Goal: Task Accomplishment & Management: Manage account settings

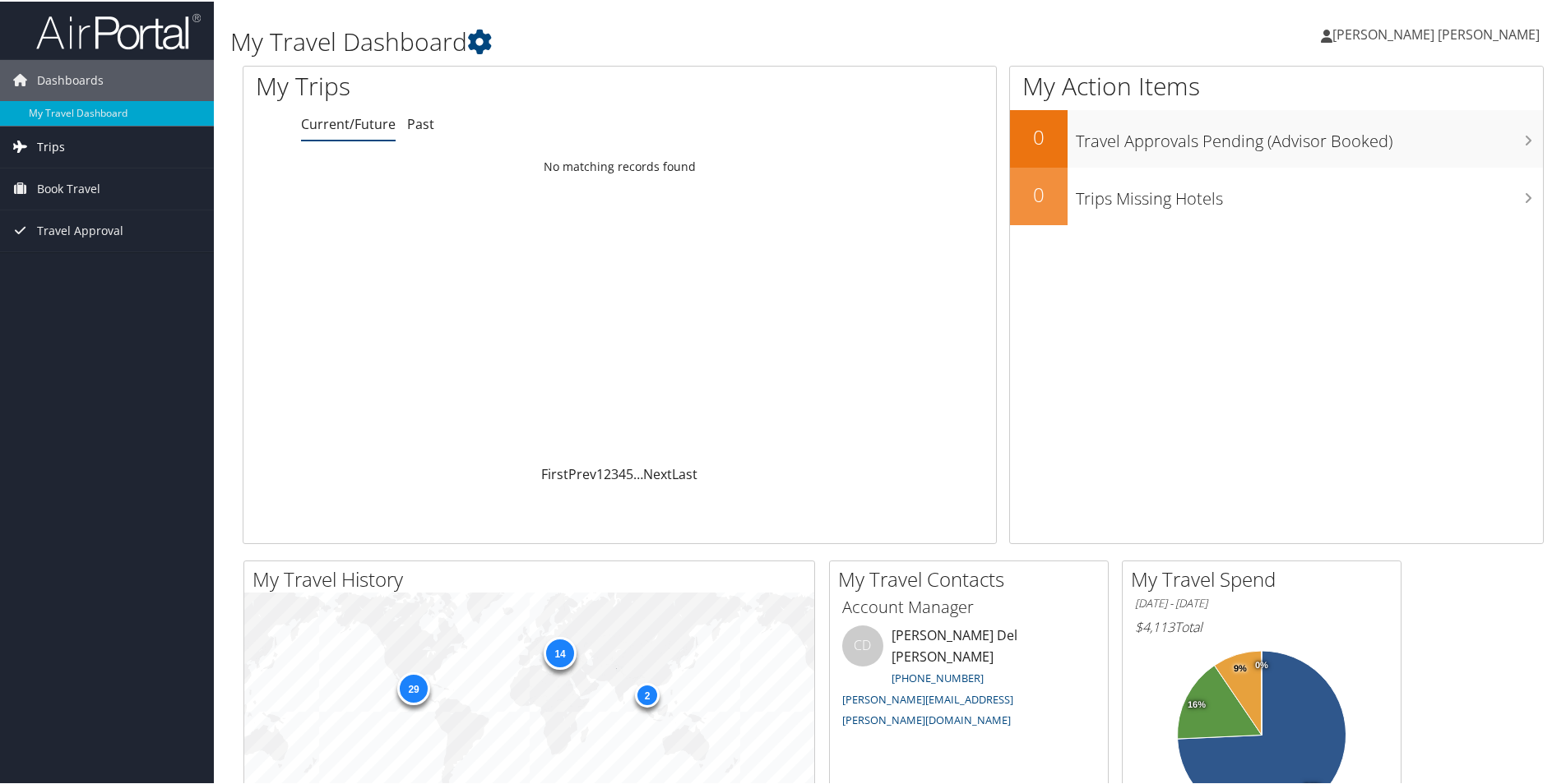
click at [53, 155] on span "Trips" at bounding box center [50, 145] width 28 height 41
click at [88, 182] on link "Current/Future Trips" at bounding box center [107, 178] width 214 height 25
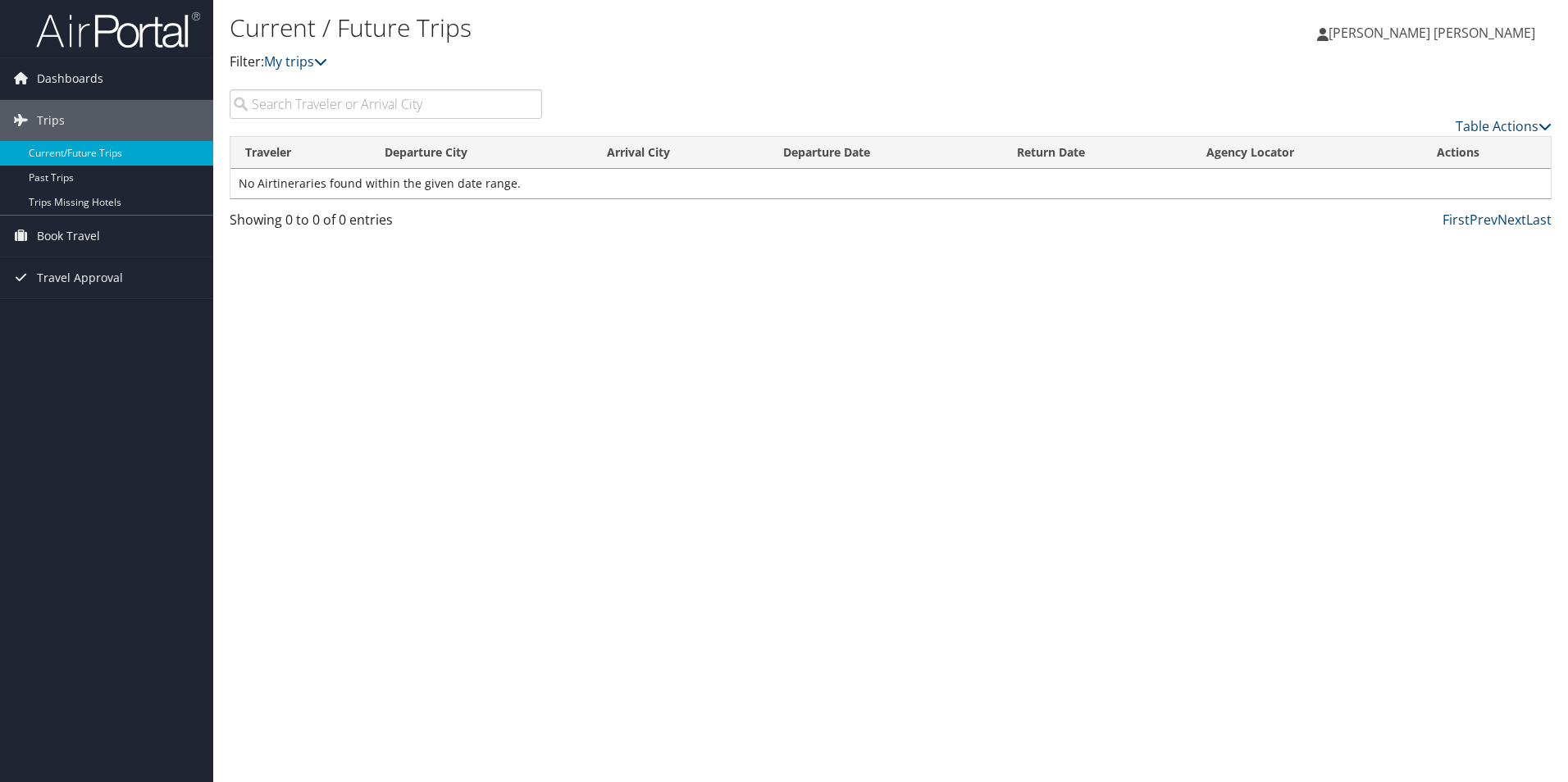
drag, startPoint x: 751, startPoint y: 669, endPoint x: 740, endPoint y: 696, distance: 29.2
click at [751, 669] on div "Current / Future Trips Filter: My trips Carmen Hernandez Leon Carmen Hernandez …" at bounding box center [891, 391] width 1355 height 782
click at [1449, 33] on span "[PERSON_NAME] [PERSON_NAME]" at bounding box center [1431, 33] width 207 height 18
click at [1444, 144] on link "View Travel Profile" at bounding box center [1443, 146] width 183 height 28
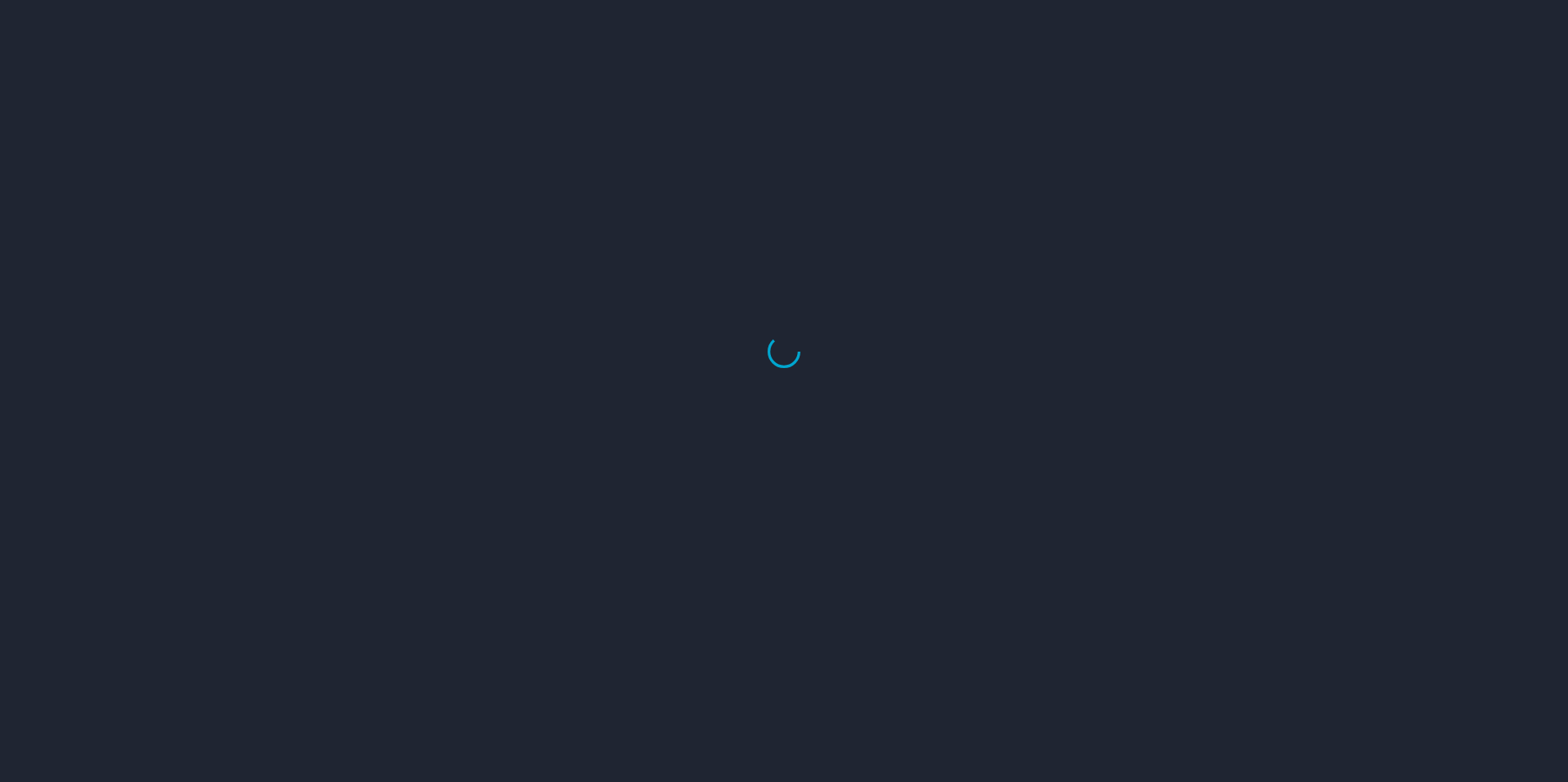
select select "US"
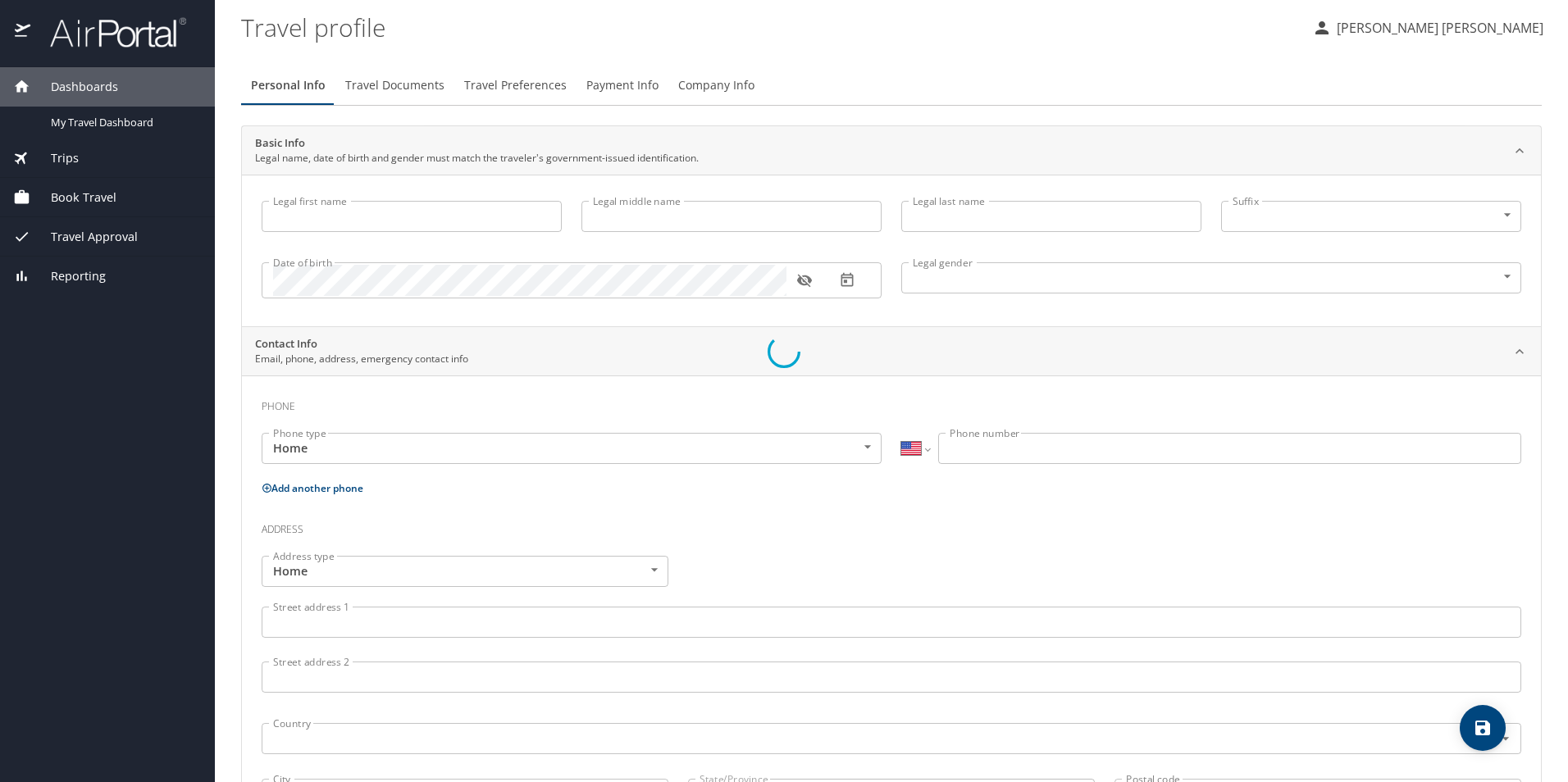
type input "Carmen"
type input "Gisela"
type input "Hernandez Leon"
type input "Female"
type input "Oscar"
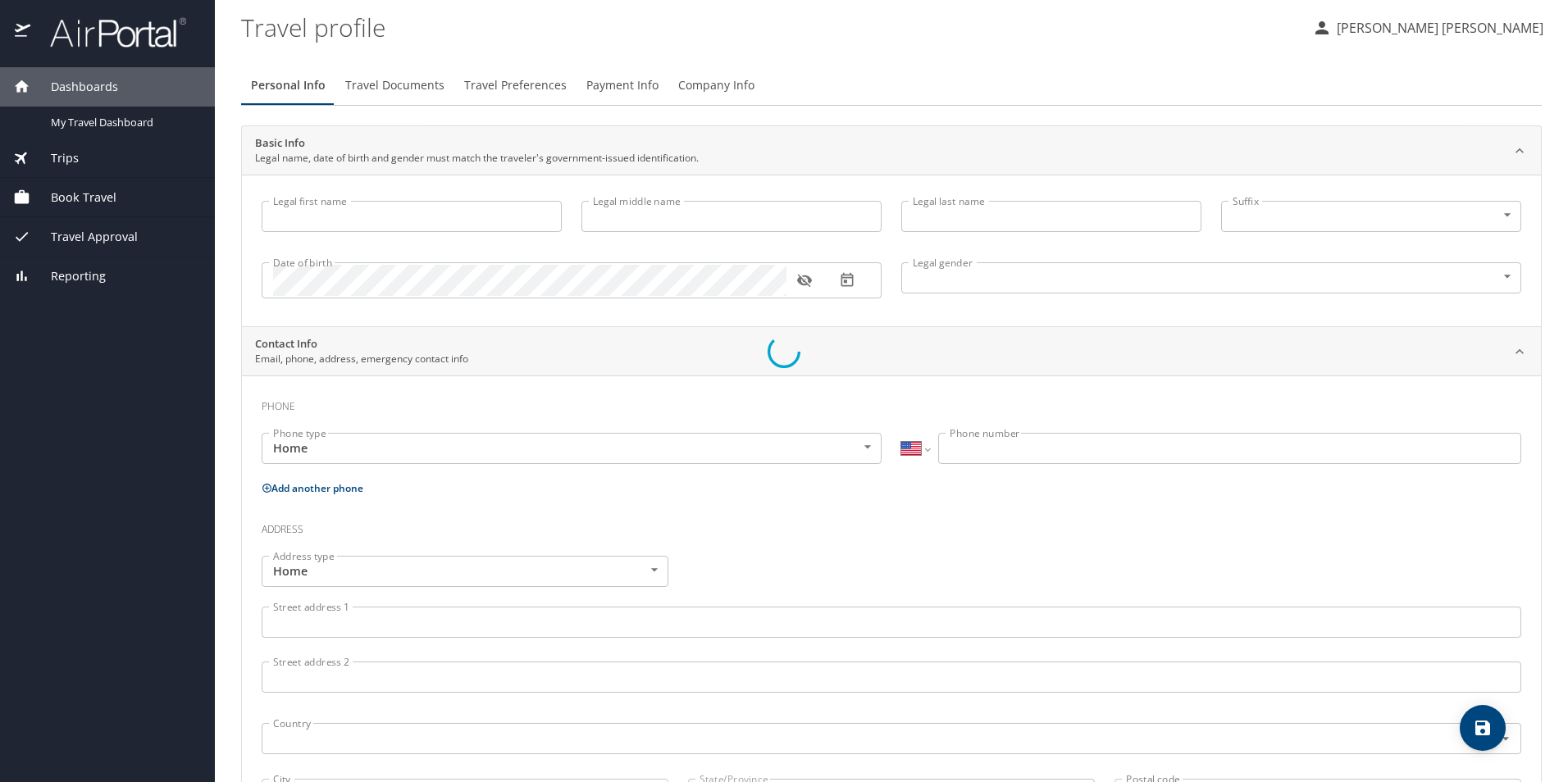
type input "cano"
select select "MX"
type input "722 711 9827"
select select "MX"
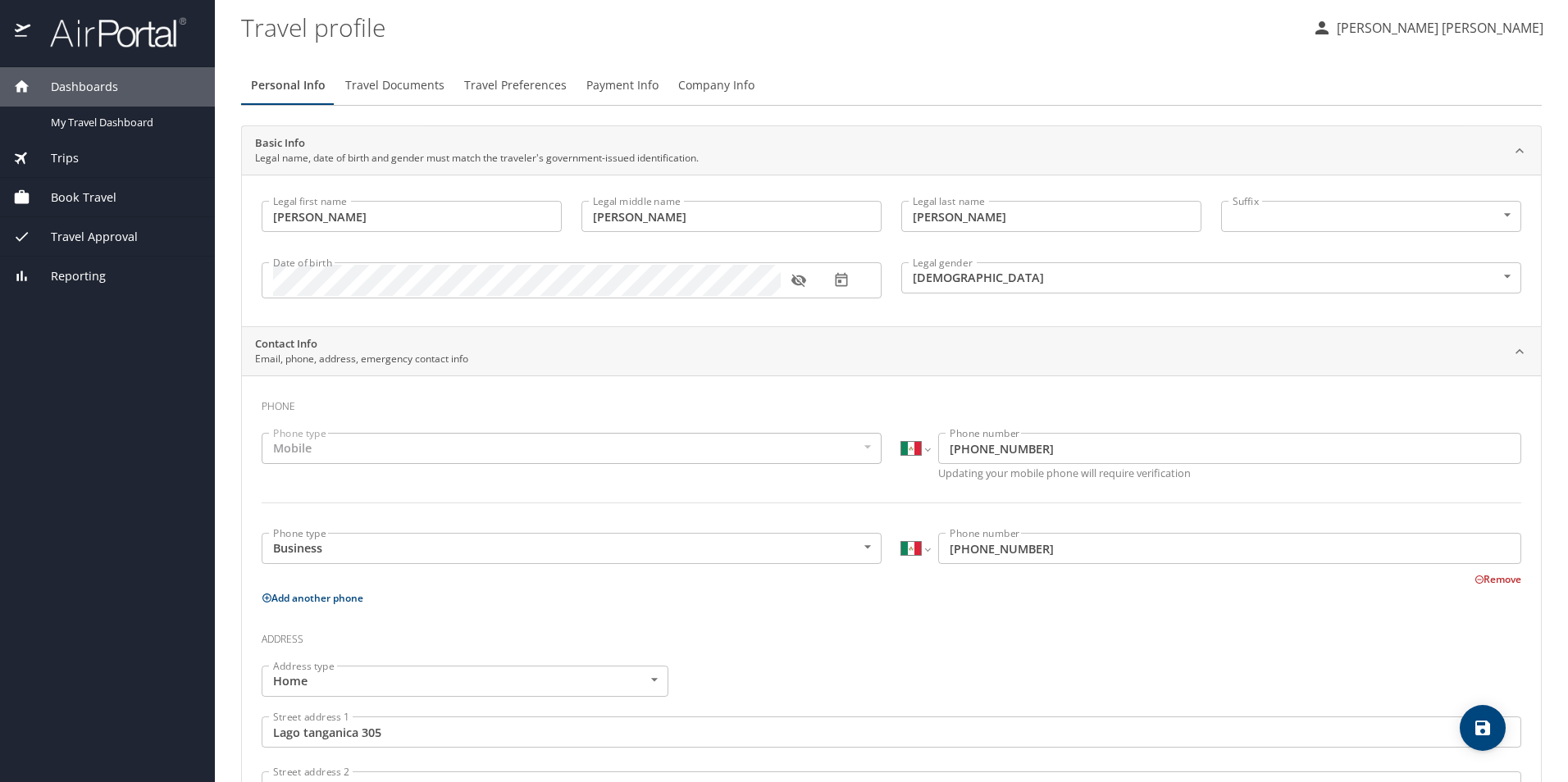
click at [366, 92] on span "Travel Documents" at bounding box center [395, 86] width 99 height 20
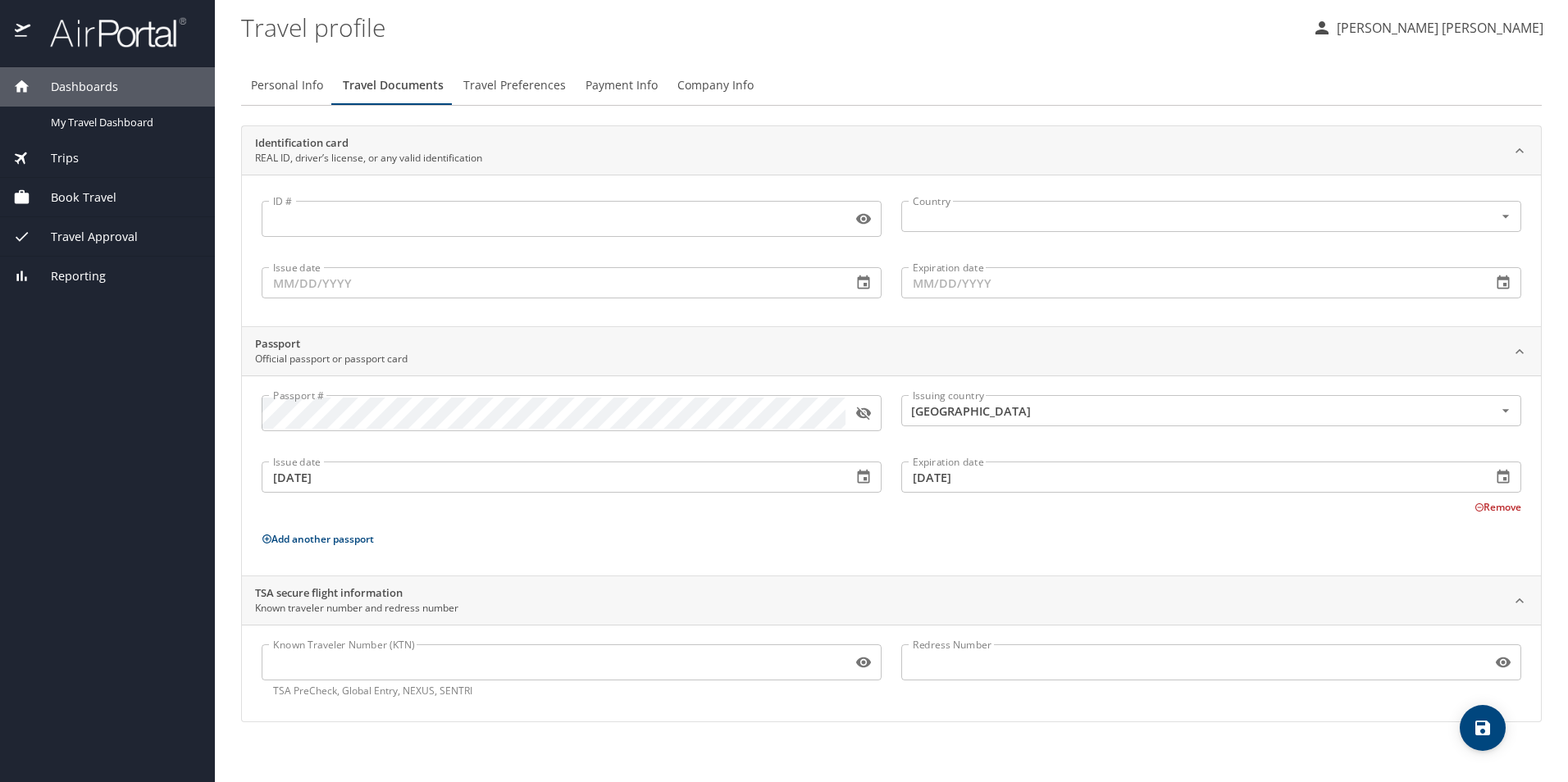
click at [522, 80] on span "Travel Preferences" at bounding box center [514, 86] width 102 height 20
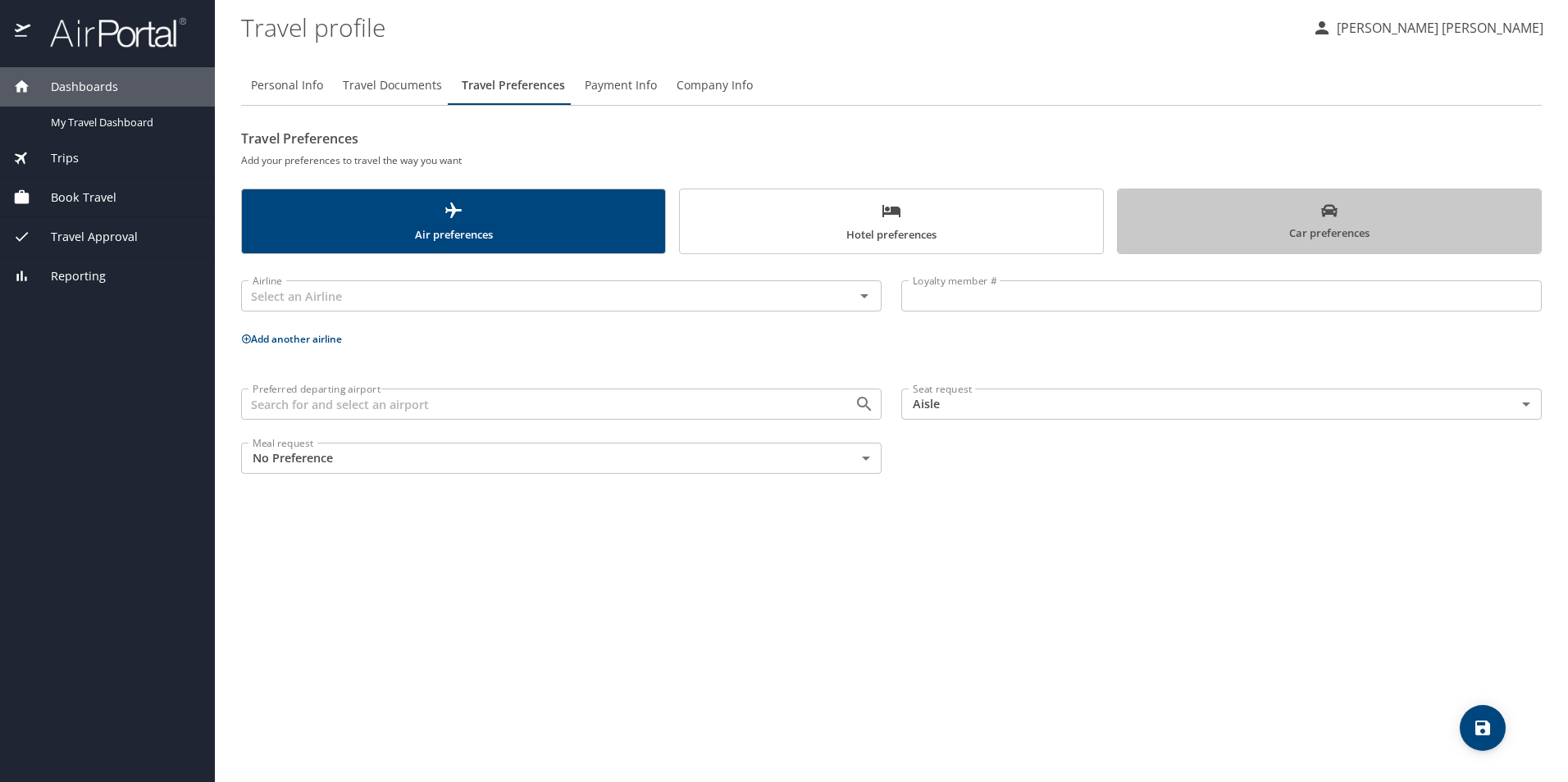
drag, startPoint x: 1238, startPoint y: 222, endPoint x: 1242, endPoint y: 232, distance: 10.8
click at [1238, 223] on span "Car preferences" at bounding box center [1329, 222] width 404 height 40
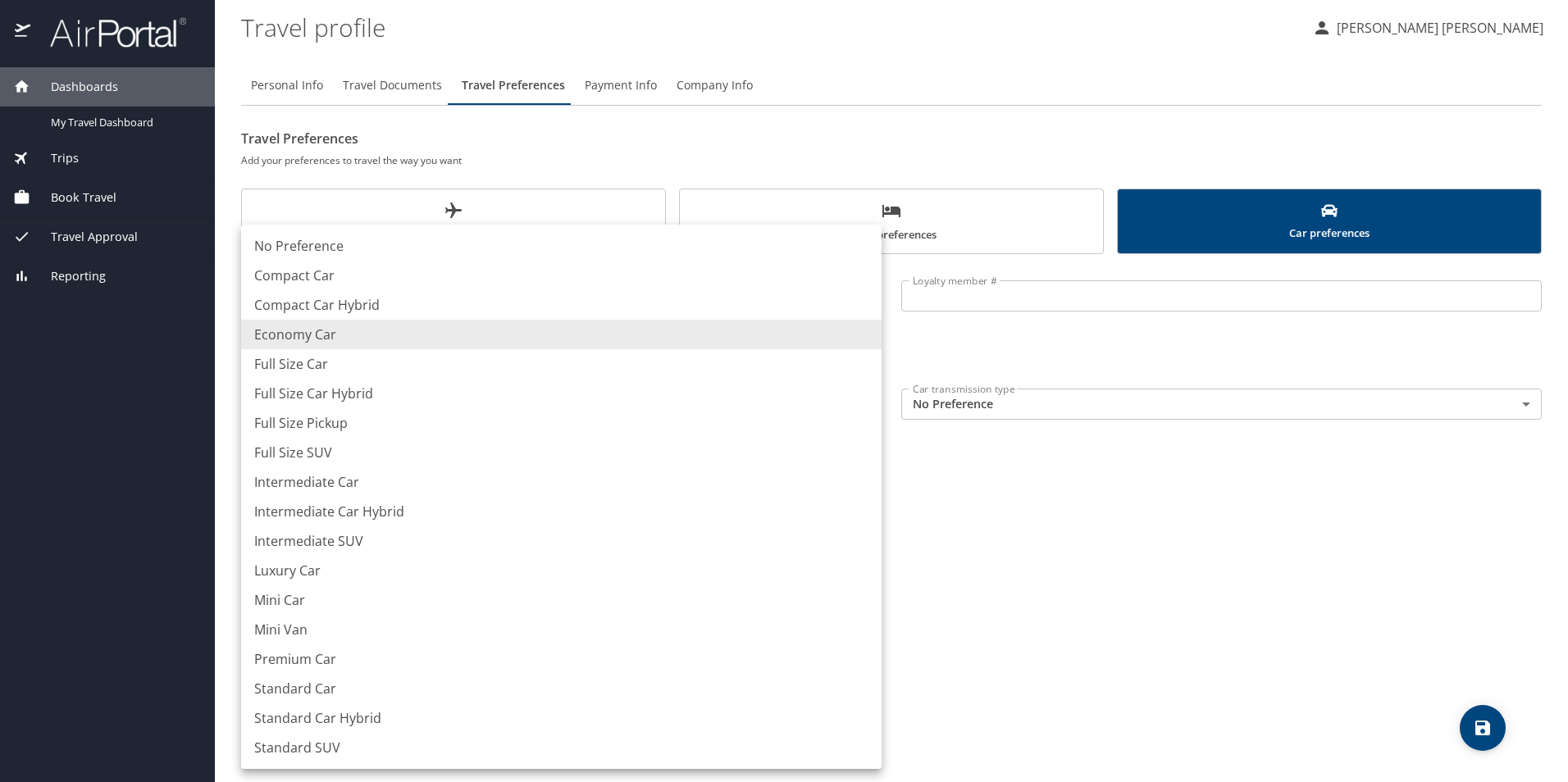
click at [641, 415] on body "Dashboards My Travel Dashboard Trips Current / Future Trips Past Trips Trips Mi…" at bounding box center [784, 391] width 1568 height 782
click at [360, 546] on li "Intermediate SUV" at bounding box center [561, 541] width 641 height 29
type input "IntermediateSUV"
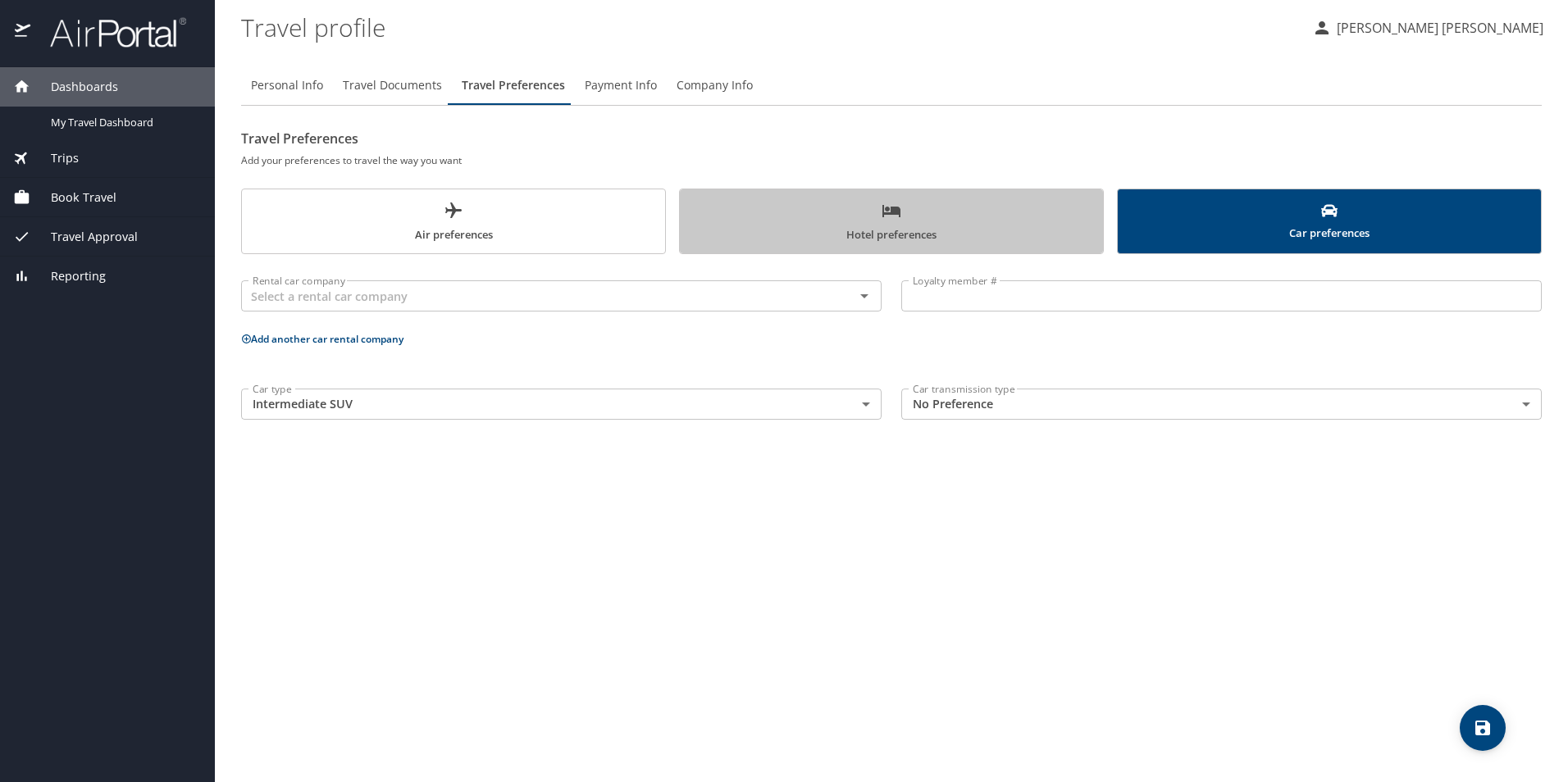
click at [895, 222] on span "Hotel preferences" at bounding box center [892, 222] width 404 height 44
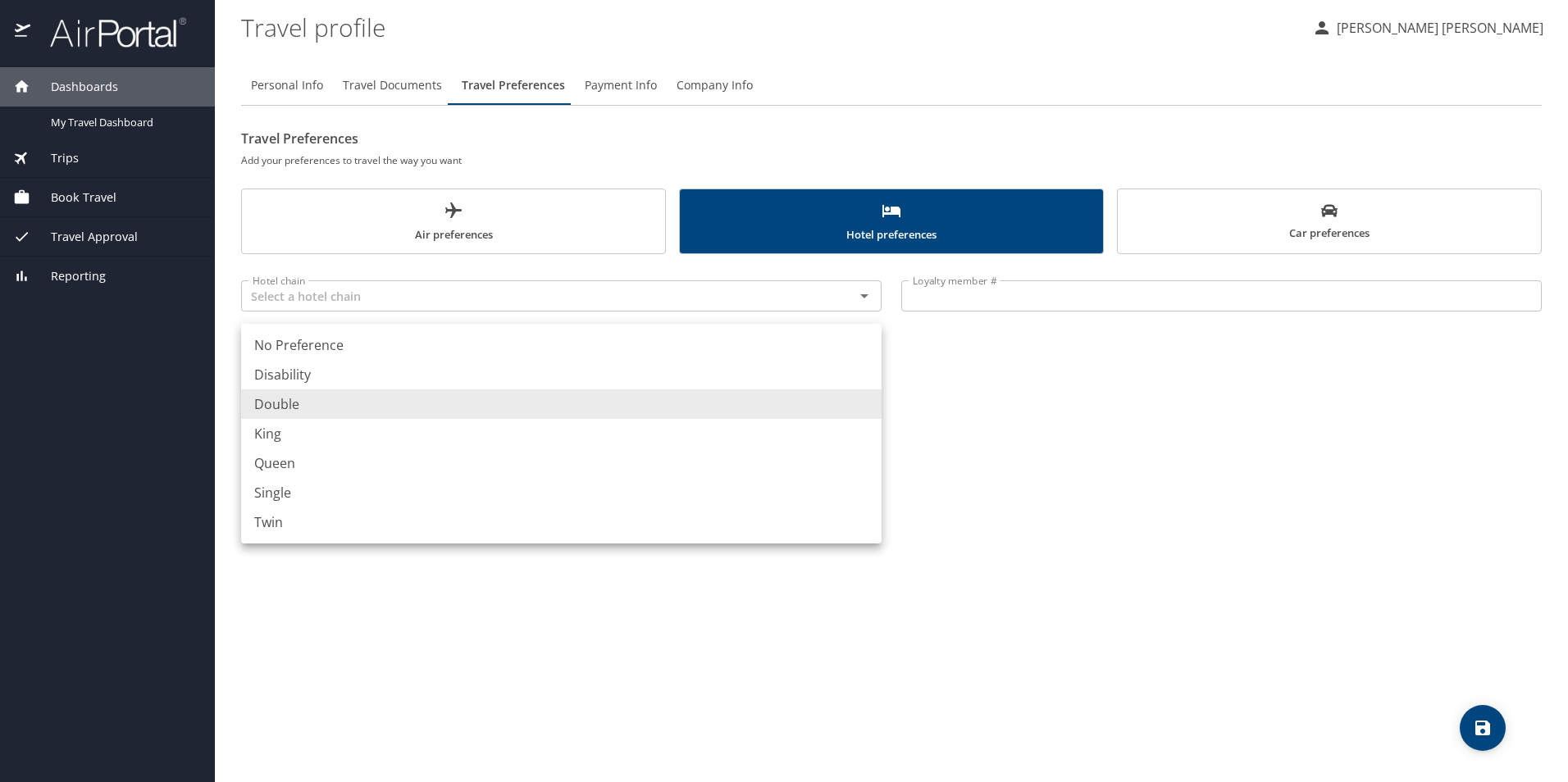
click at [868, 396] on body "Dashboards My Travel Dashboard Trips Current / Future Trips Past Trips Trips Mi…" at bounding box center [784, 391] width 1568 height 782
click at [817, 453] on li "Queen" at bounding box center [561, 463] width 641 height 29
type input "Queen"
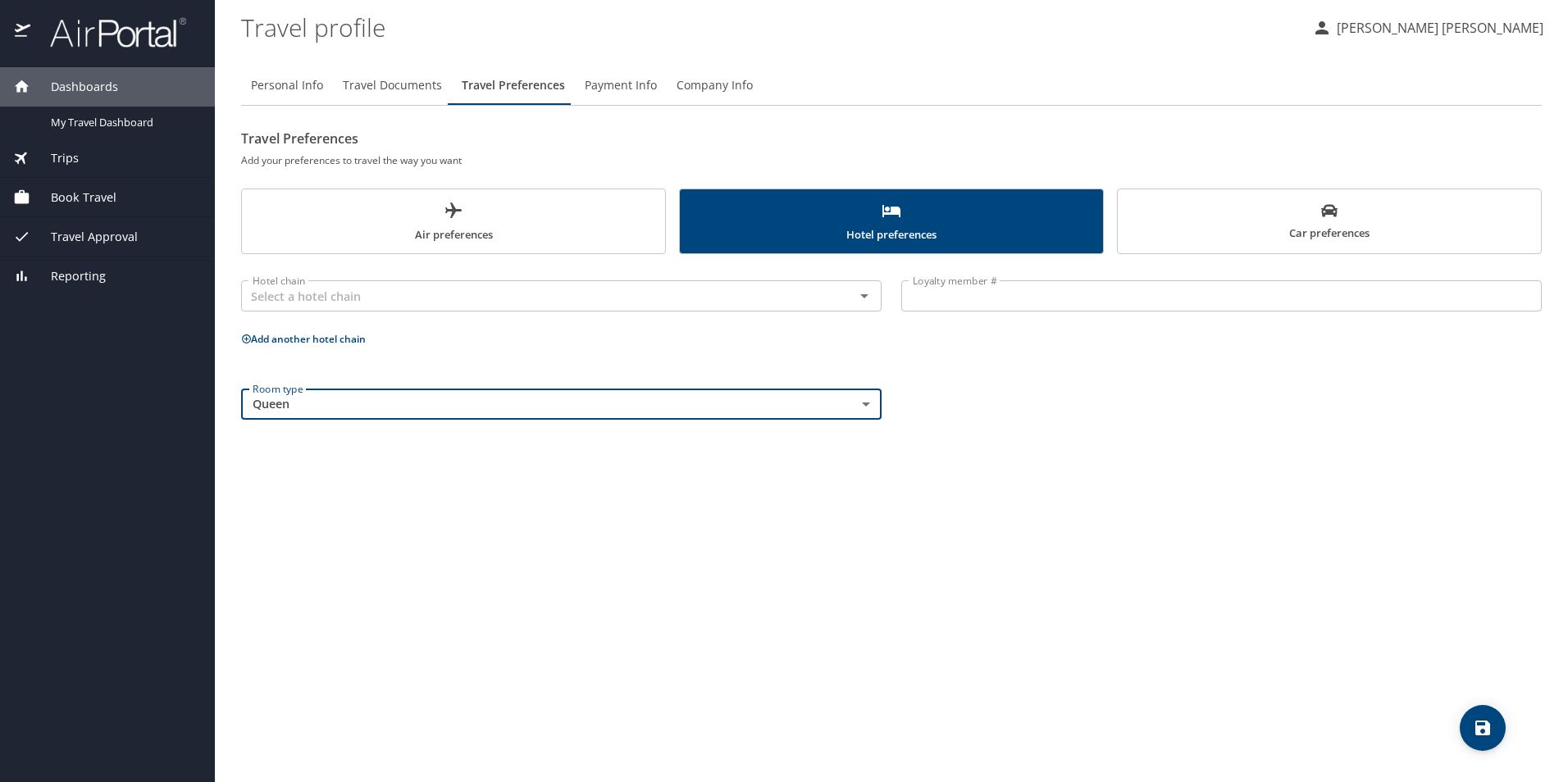
click at [1034, 461] on div "Personal Info Travel Documents Travel Preferences Payment Info Company Info Tra…" at bounding box center [891, 417] width 1301 height 730
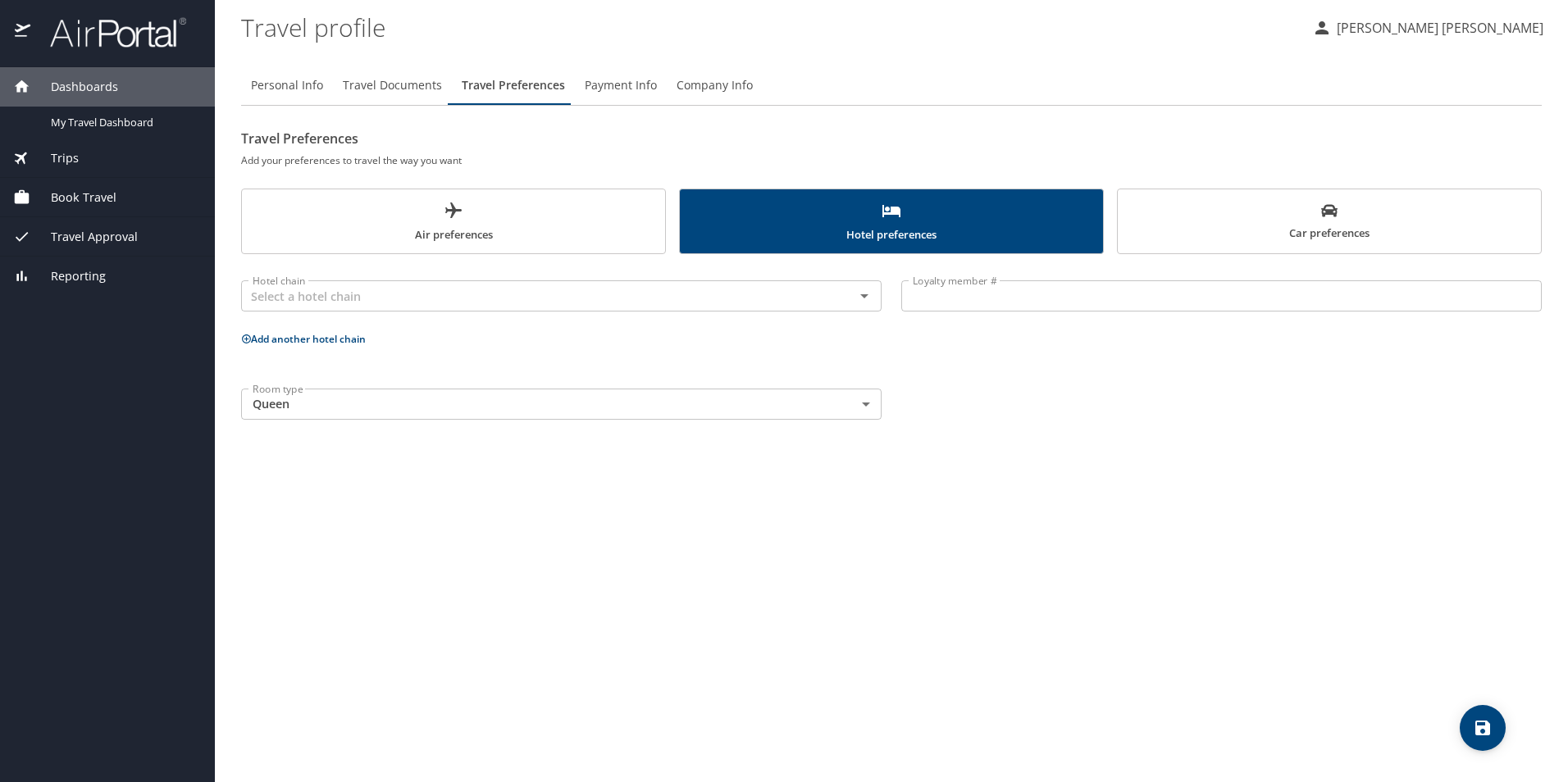
click at [1245, 209] on span "Car preferences" at bounding box center [1329, 222] width 404 height 40
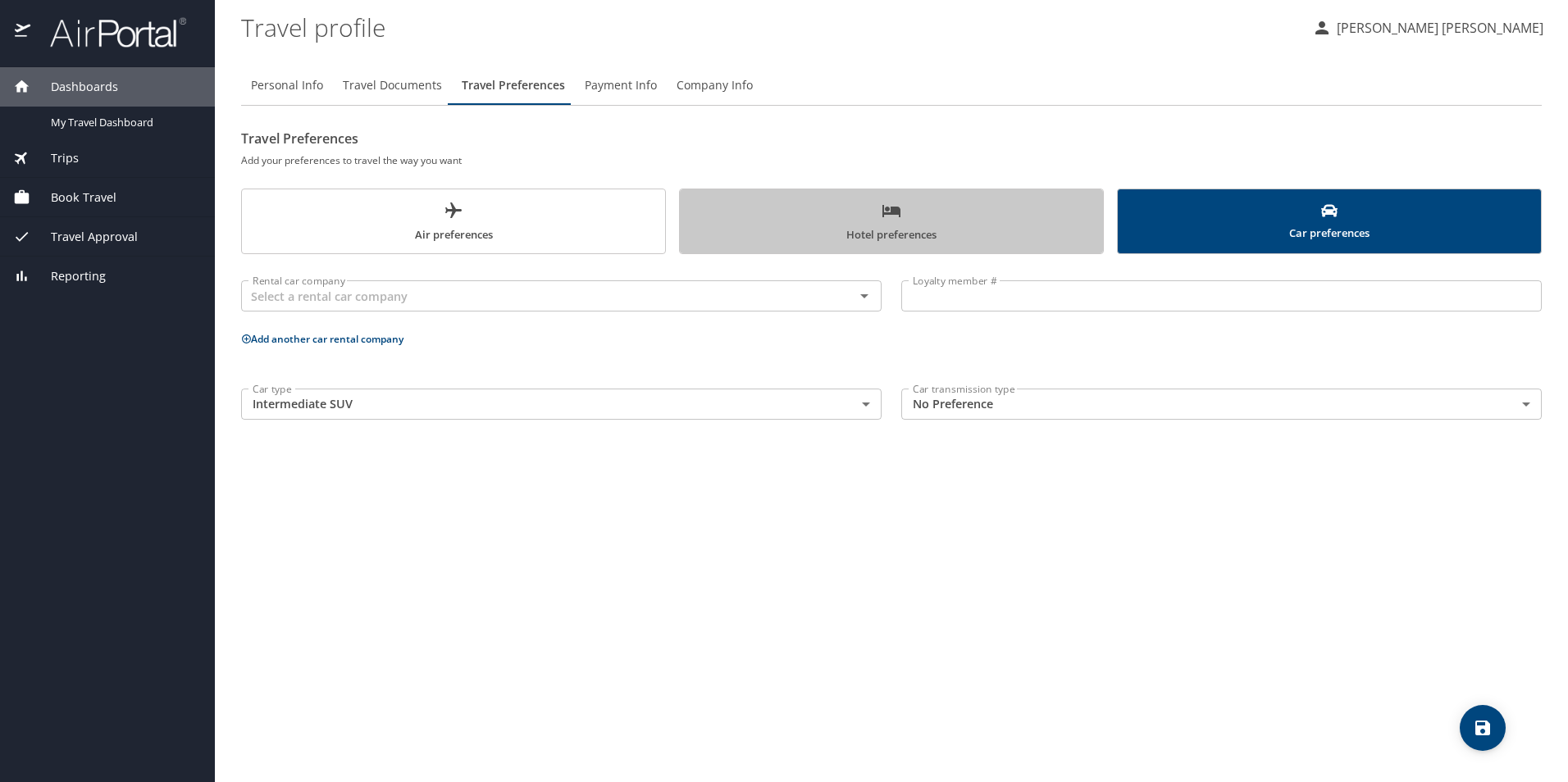
click at [920, 241] on span "Hotel preferences" at bounding box center [892, 222] width 404 height 44
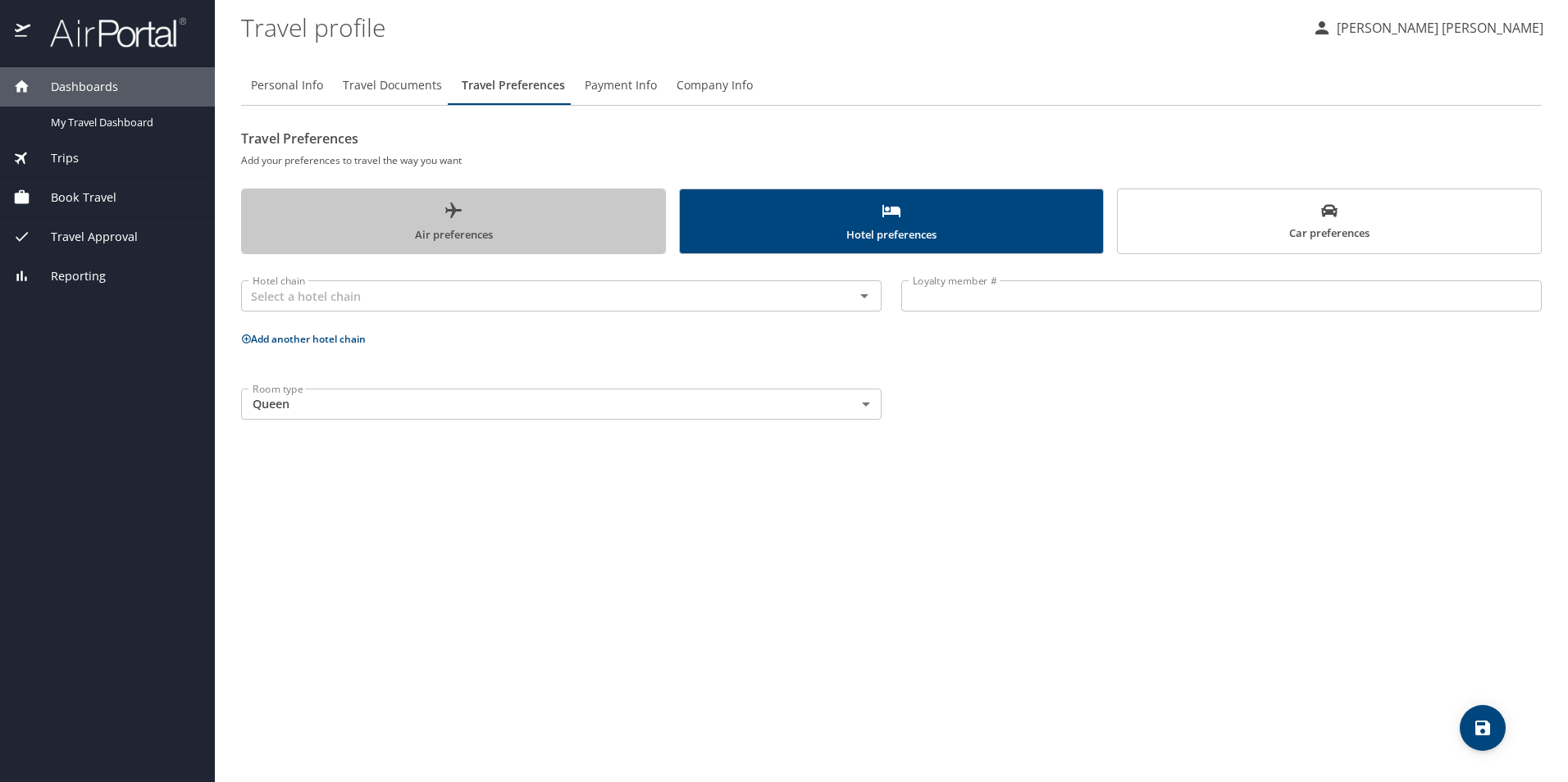
click at [561, 242] on span "Air preferences" at bounding box center [453, 222] width 404 height 44
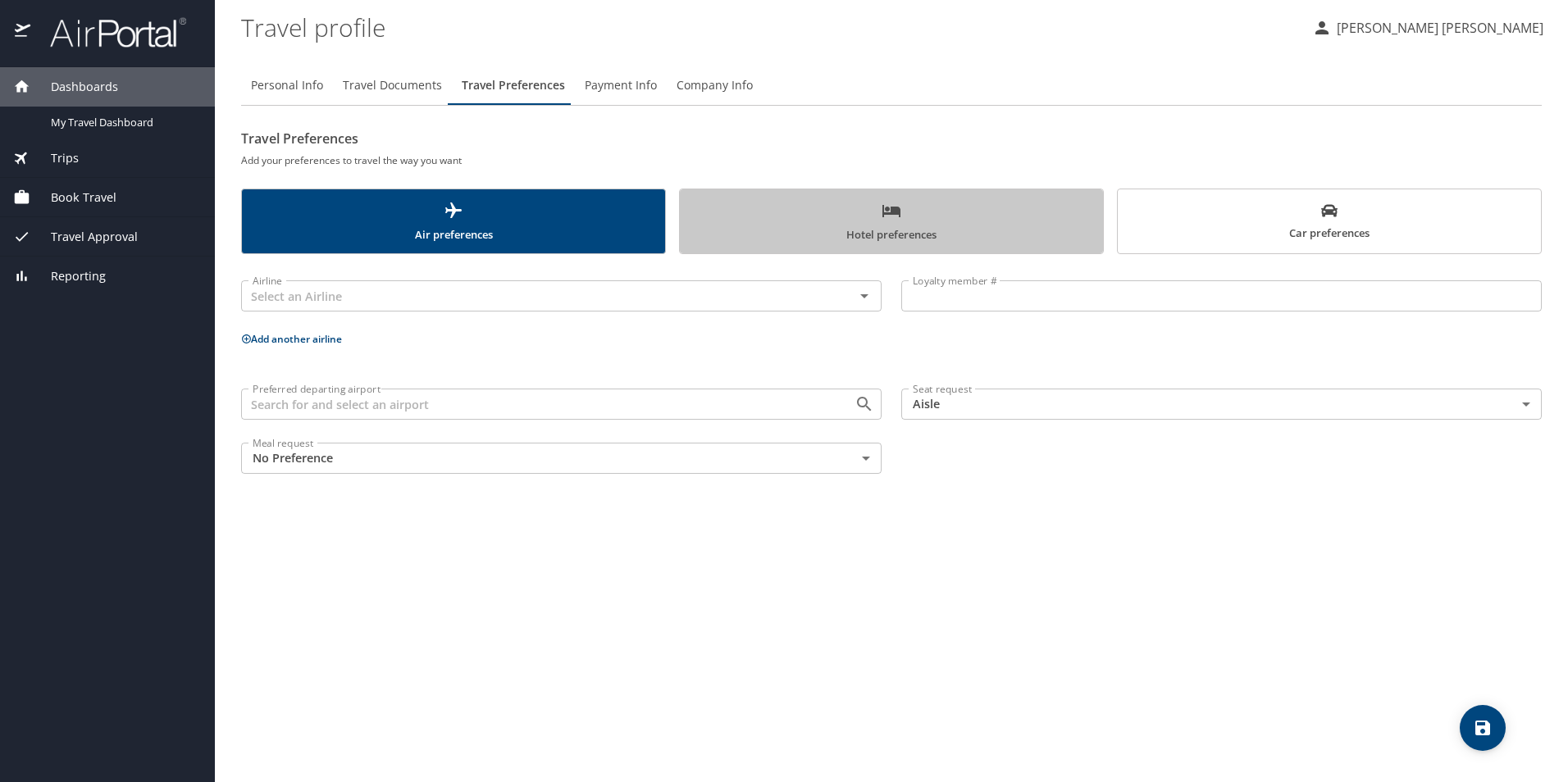
click at [794, 226] on span "Hotel preferences" at bounding box center [892, 222] width 404 height 44
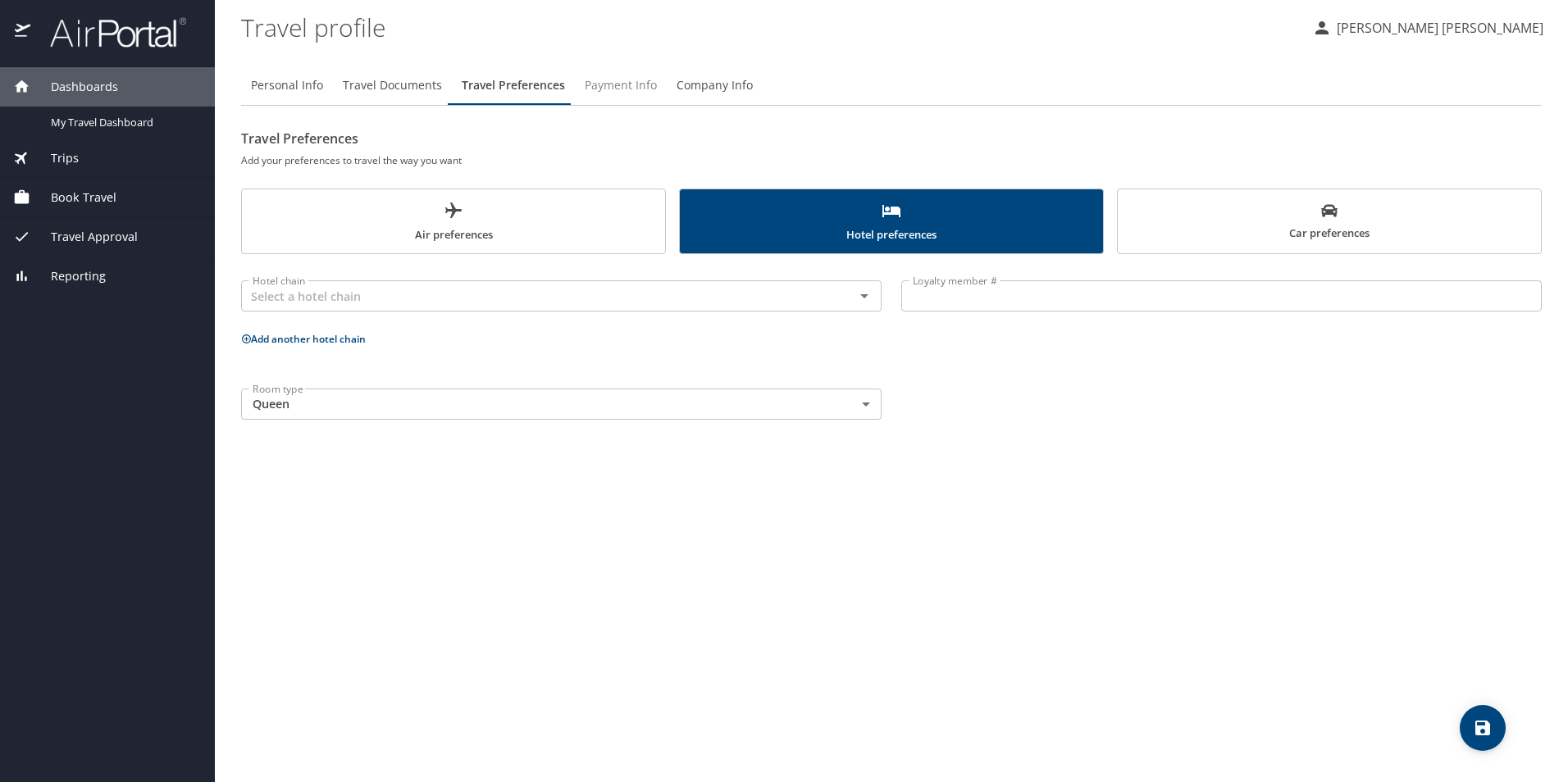
click at [619, 77] on span "Payment Info" at bounding box center [620, 86] width 72 height 20
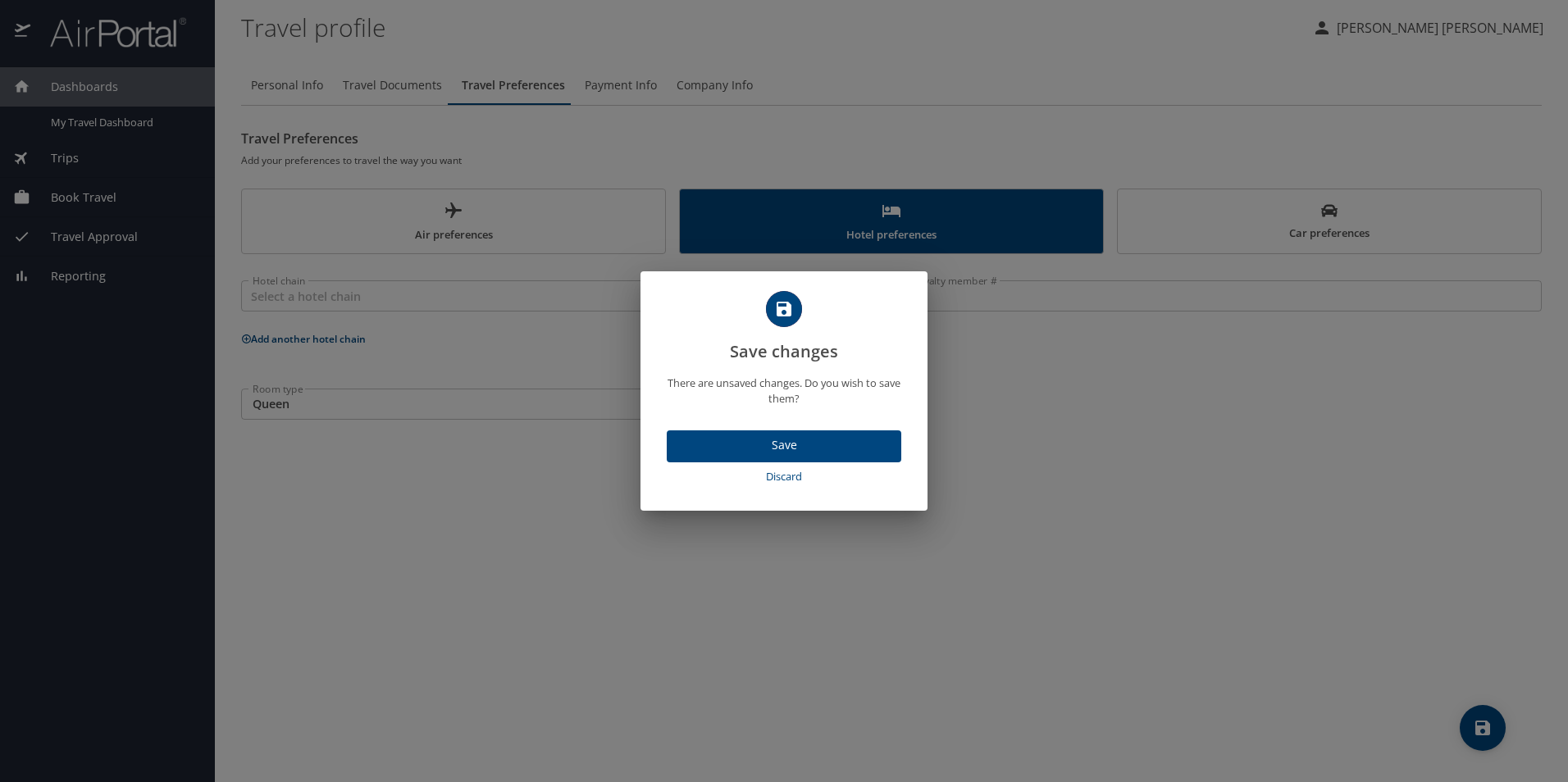
click at [798, 450] on span "Save" at bounding box center [784, 446] width 209 height 20
